Goal: Task Accomplishment & Management: Use online tool/utility

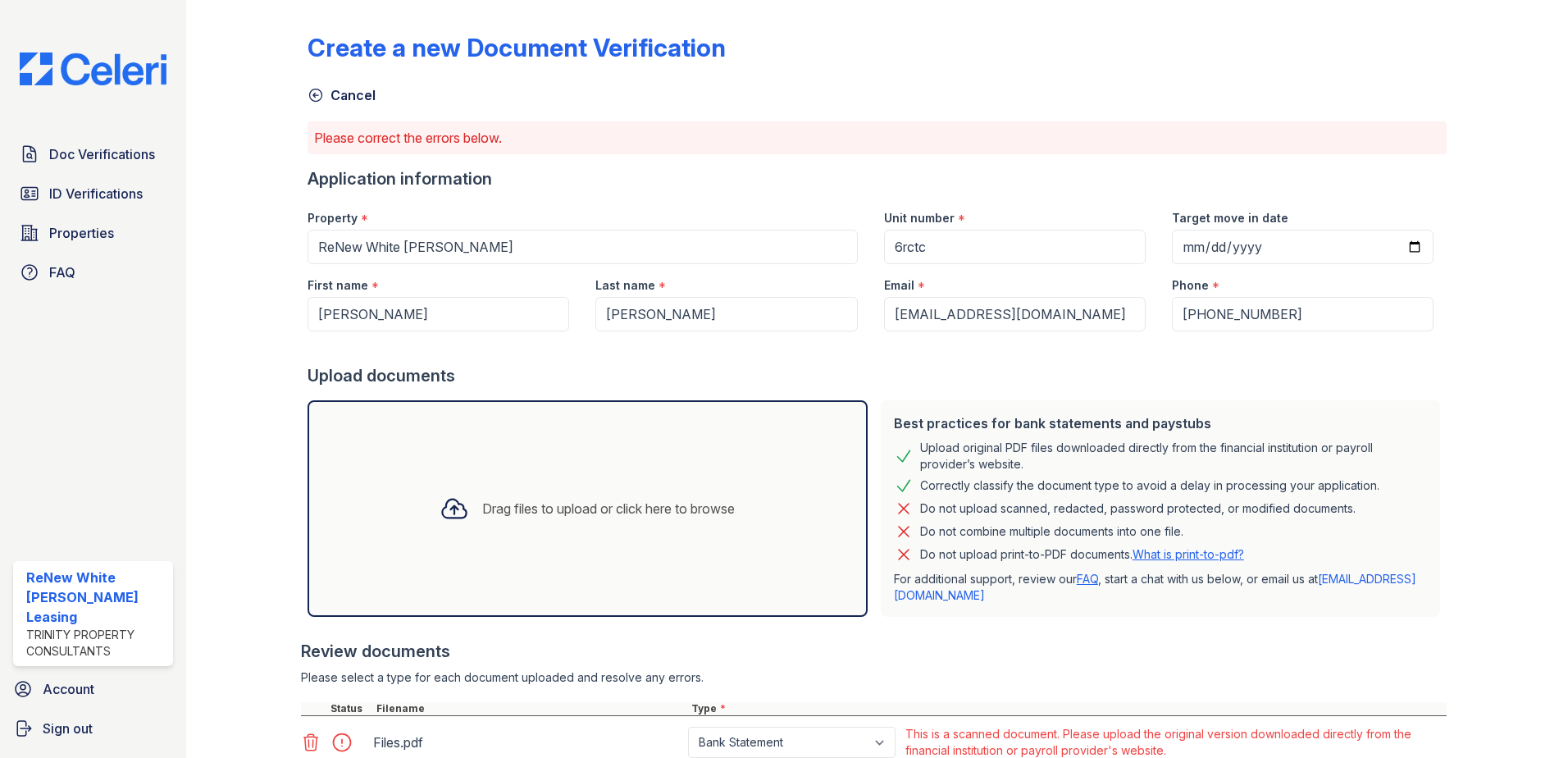
scroll to position [126, 0]
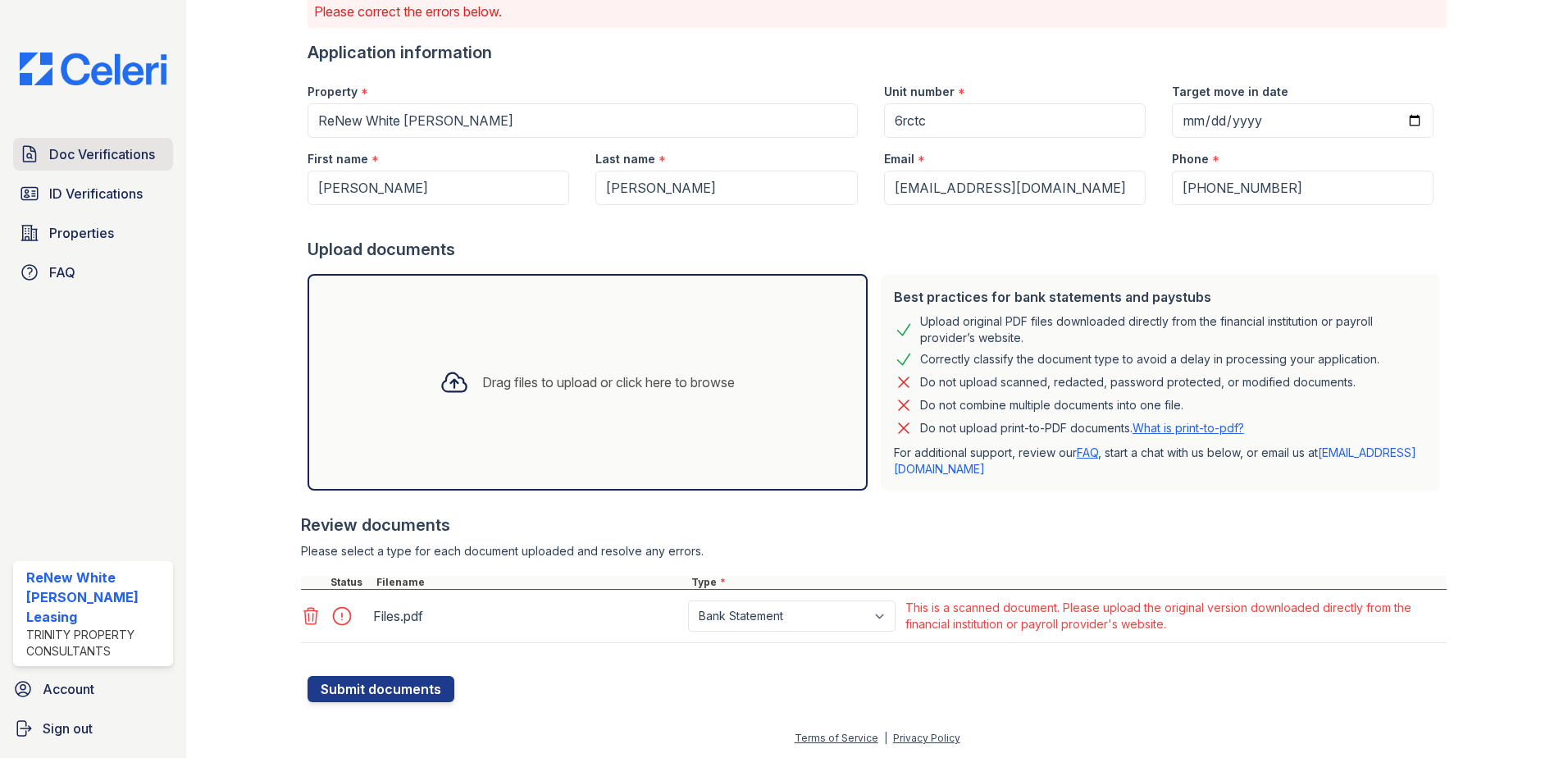
click at [91, 151] on span "Doc Verifications" at bounding box center [102, 154] width 106 height 20
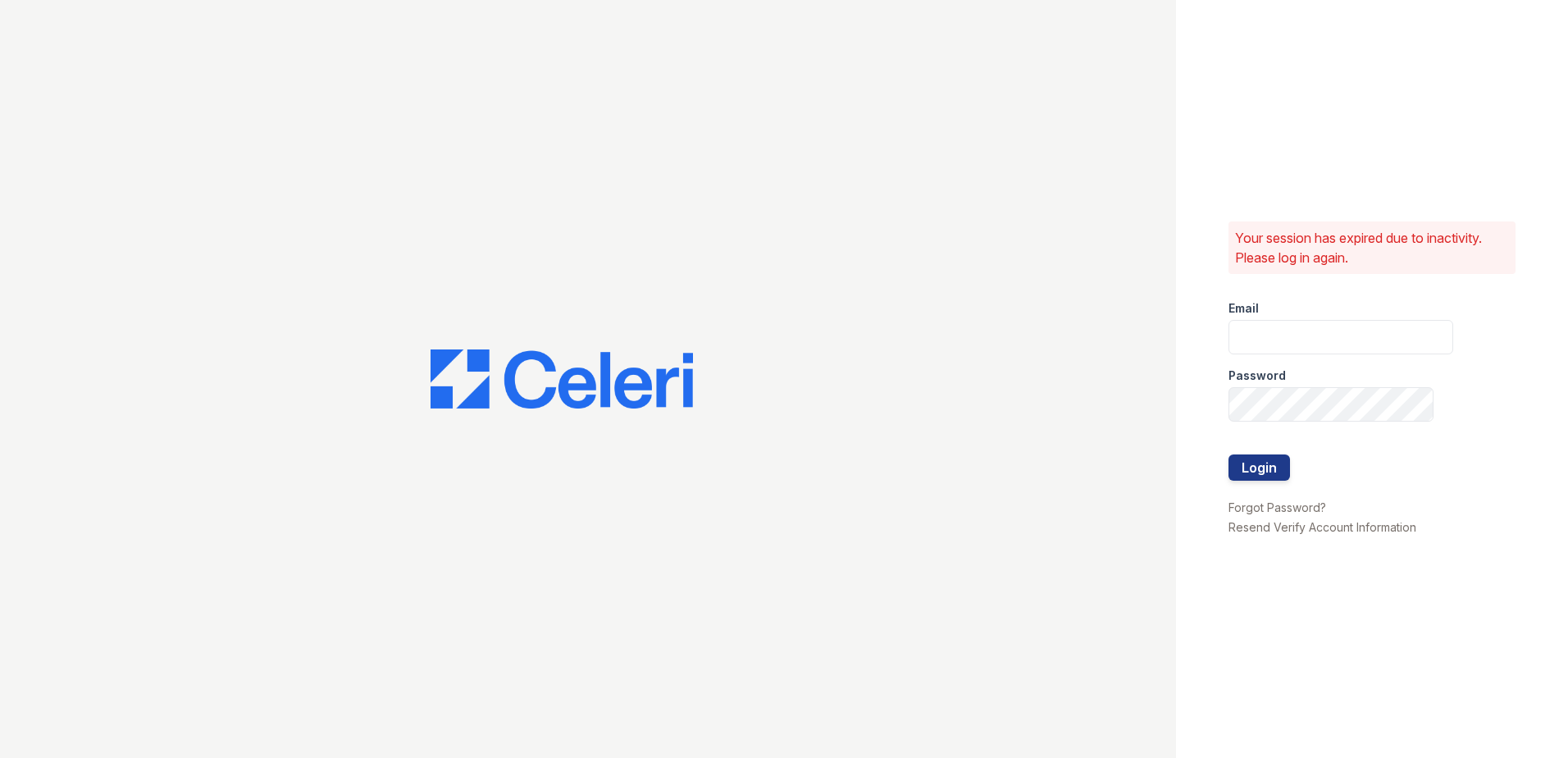
type input "[EMAIL_ADDRESS][DOMAIN_NAME]"
click at [1275, 457] on button "Login" at bounding box center [1259, 468] width 62 height 26
